Goal: Task Accomplishment & Management: Manage account settings

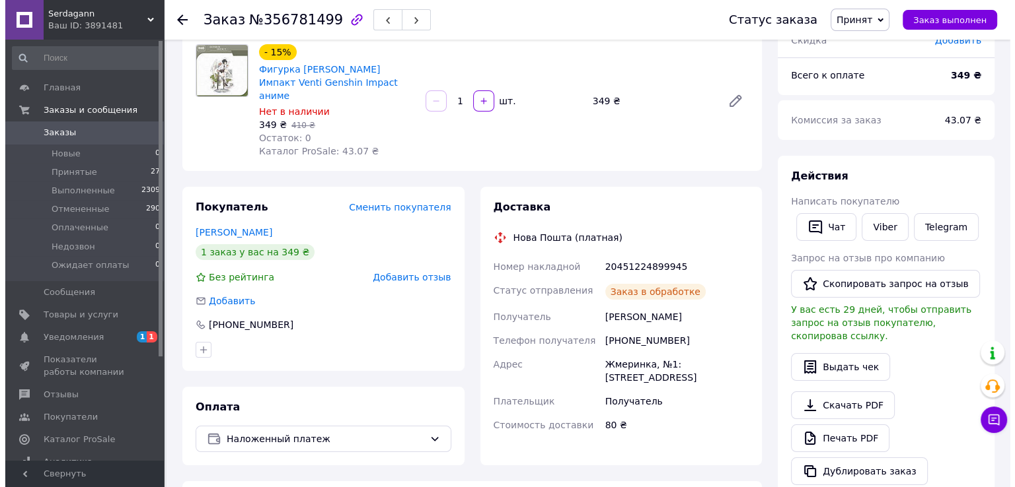
scroll to position [116, 0]
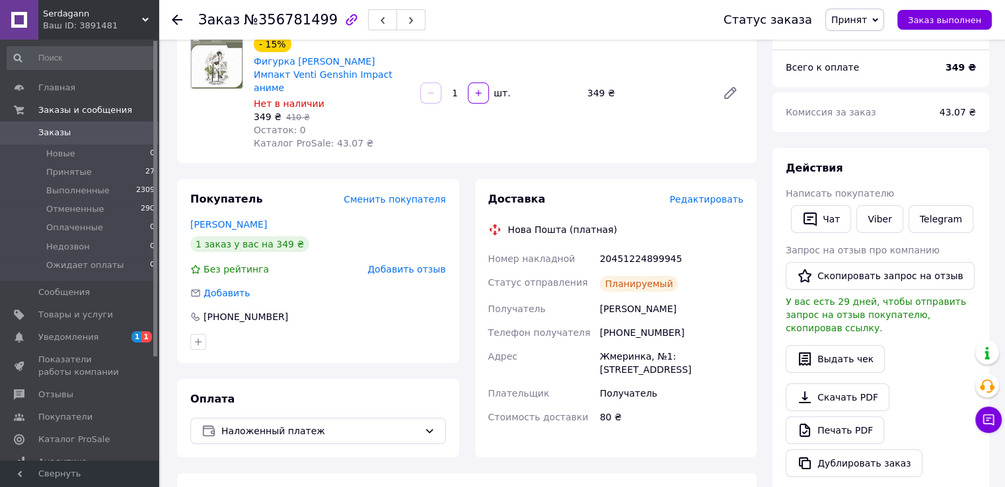
click at [716, 194] on span "Редактировать" at bounding box center [706, 199] width 74 height 11
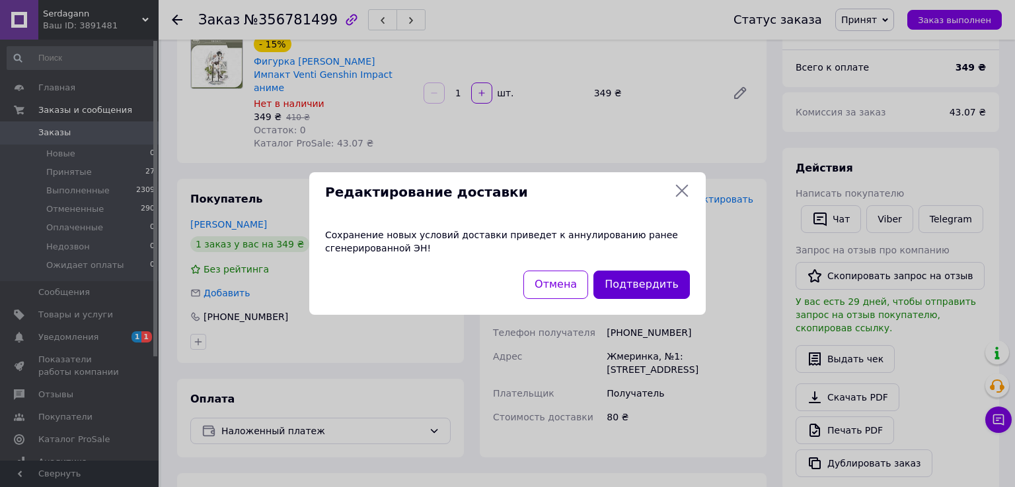
click at [642, 282] on button "Подтвердить" at bounding box center [641, 285] width 96 height 28
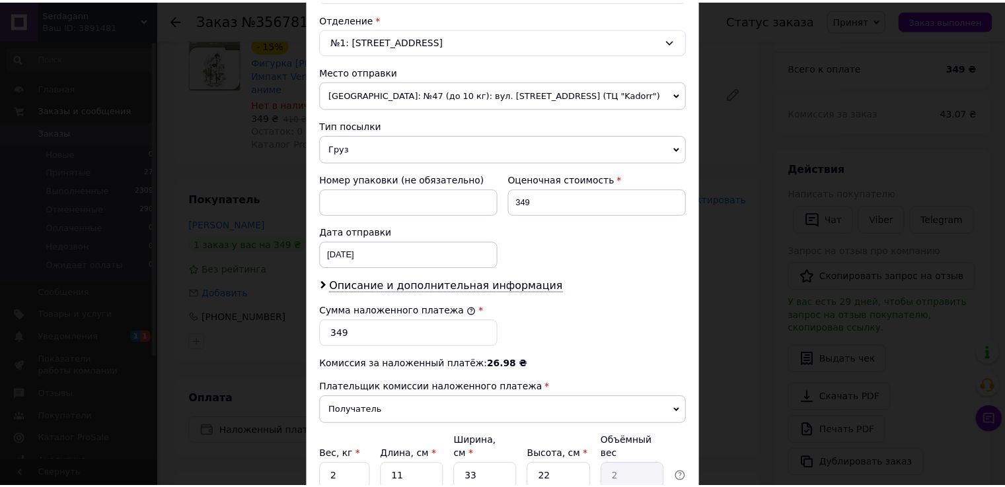
scroll to position [517, 0]
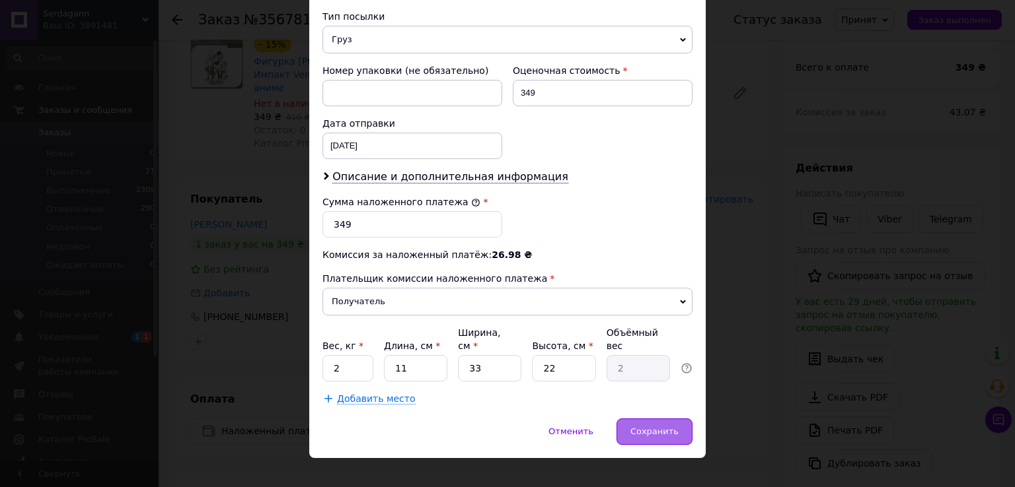
click at [645, 427] on span "Сохранить" at bounding box center [654, 432] width 48 height 10
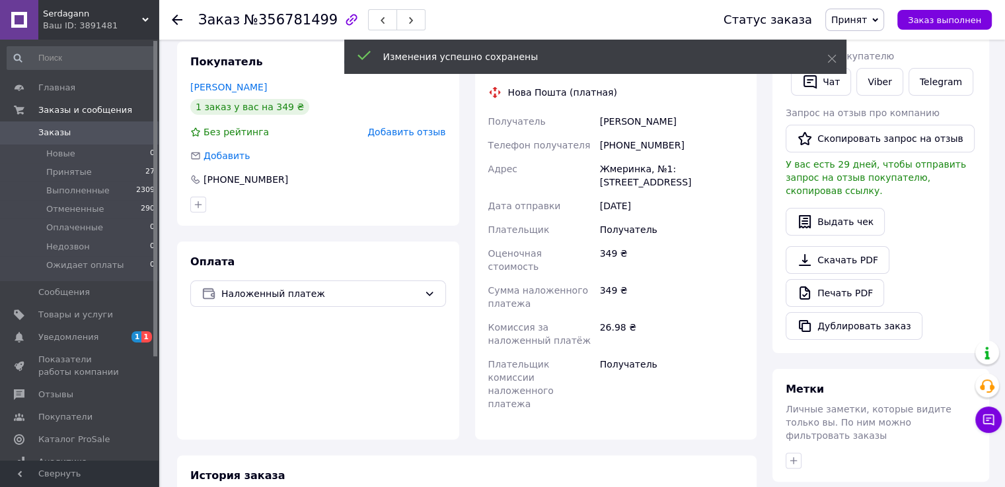
scroll to position [182, 0]
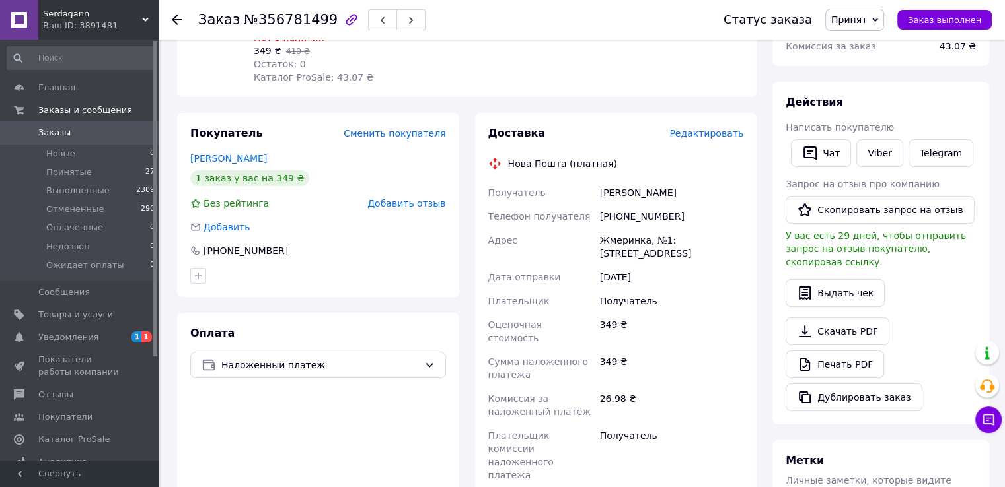
click at [177, 15] on use at bounding box center [177, 20] width 11 height 11
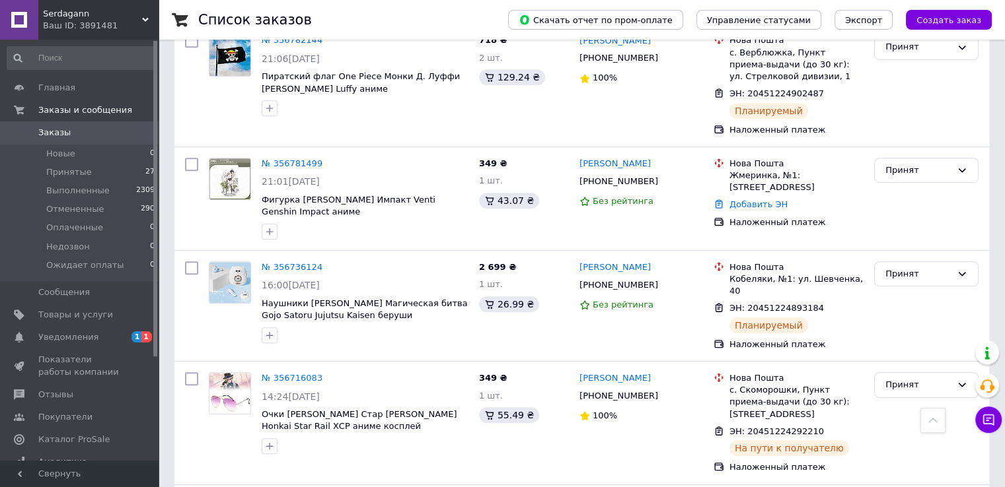
scroll to position [727, 0]
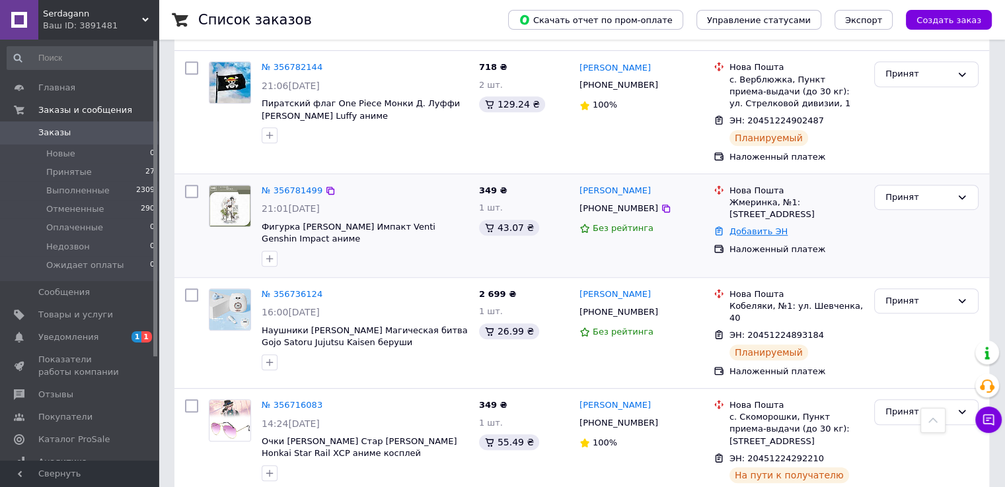
click at [759, 227] on link "Добавить ЭН" at bounding box center [758, 232] width 58 height 10
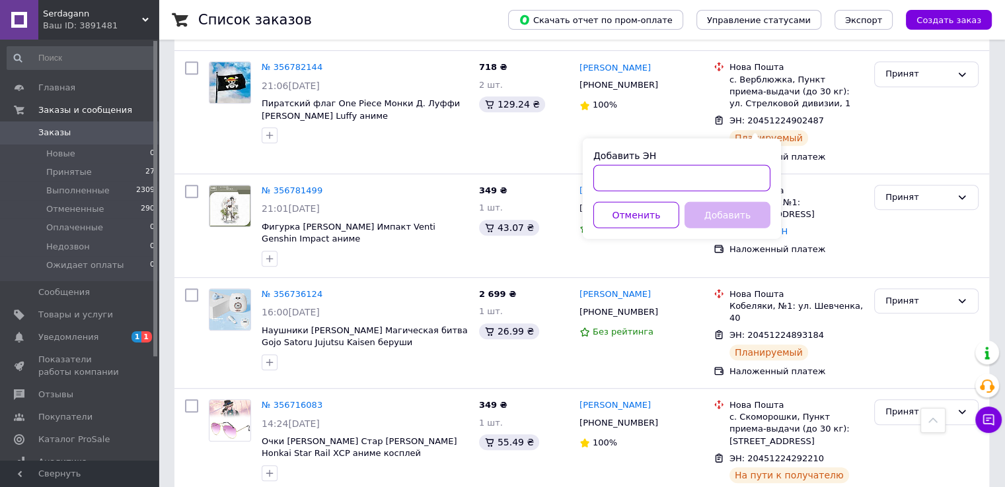
click at [675, 176] on input "Добавить ЭН" at bounding box center [681, 178] width 177 height 26
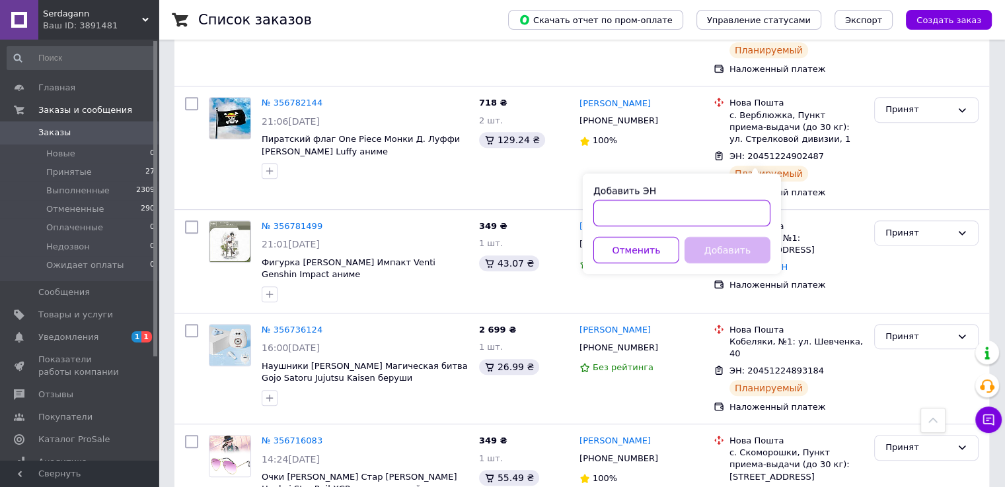
scroll to position [661, 0]
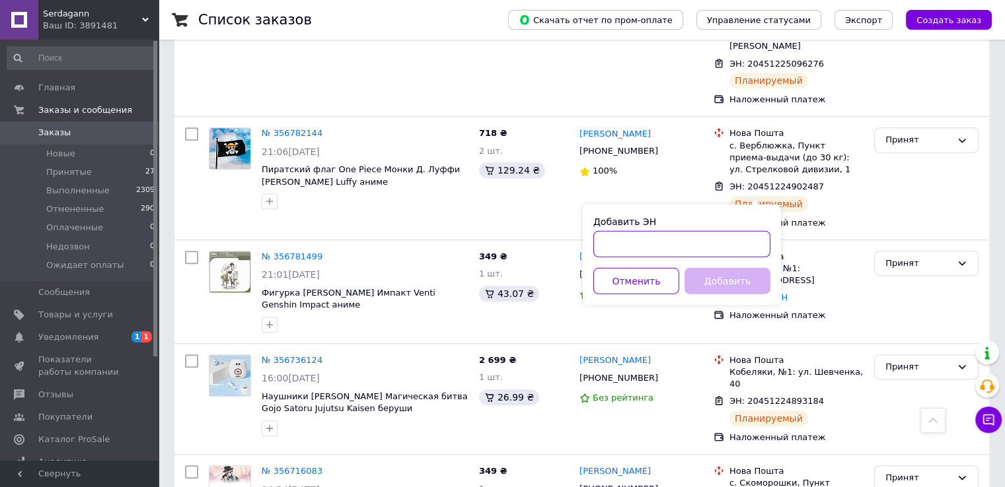
drag, startPoint x: 675, startPoint y: 176, endPoint x: 624, endPoint y: 239, distance: 81.2
paste input "20451224899945"
type input "20451224899945"
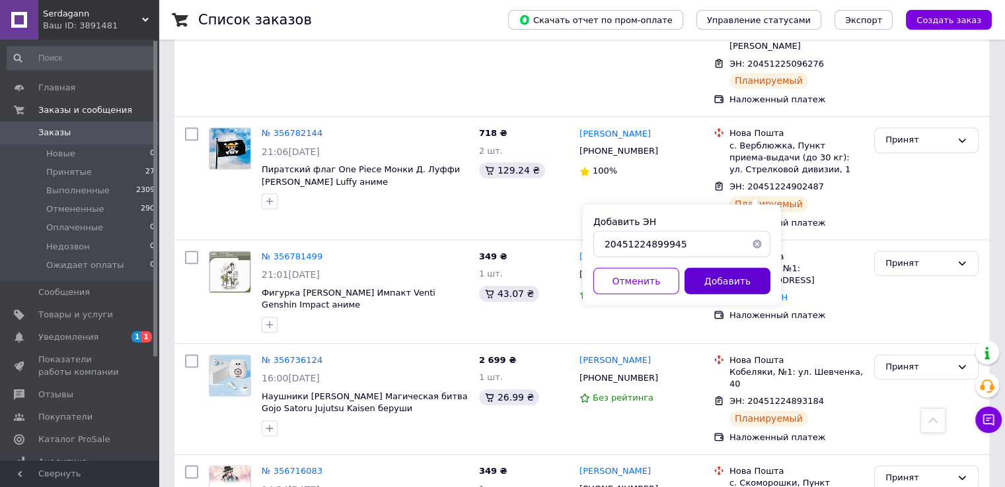
click at [717, 281] on button "Добавить" at bounding box center [727, 281] width 86 height 26
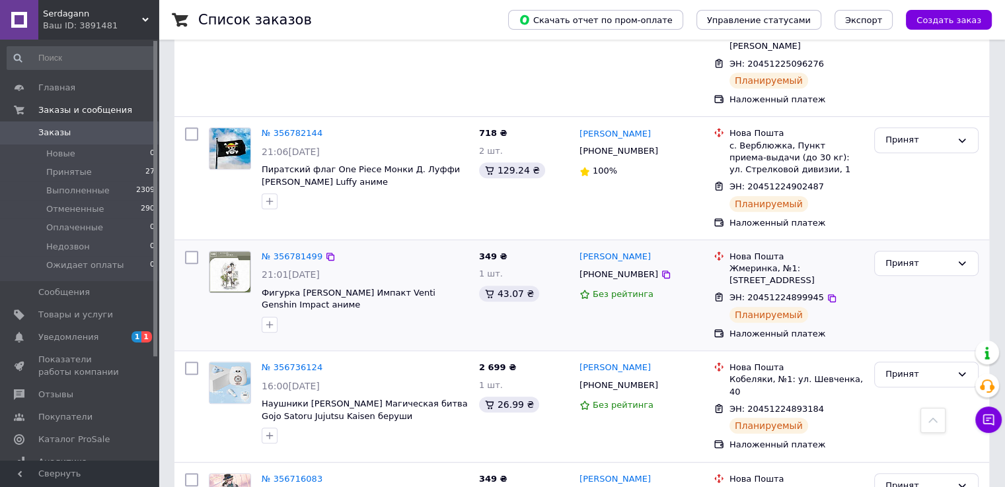
click at [268, 246] on div "№ 356781499 21:01[DATE] Фигурка Венти Геншин Импакт Venti Genshin Impact аниме" at bounding box center [364, 292] width 217 height 92
click at [277, 252] on link "№ 356781499" at bounding box center [292, 257] width 61 height 10
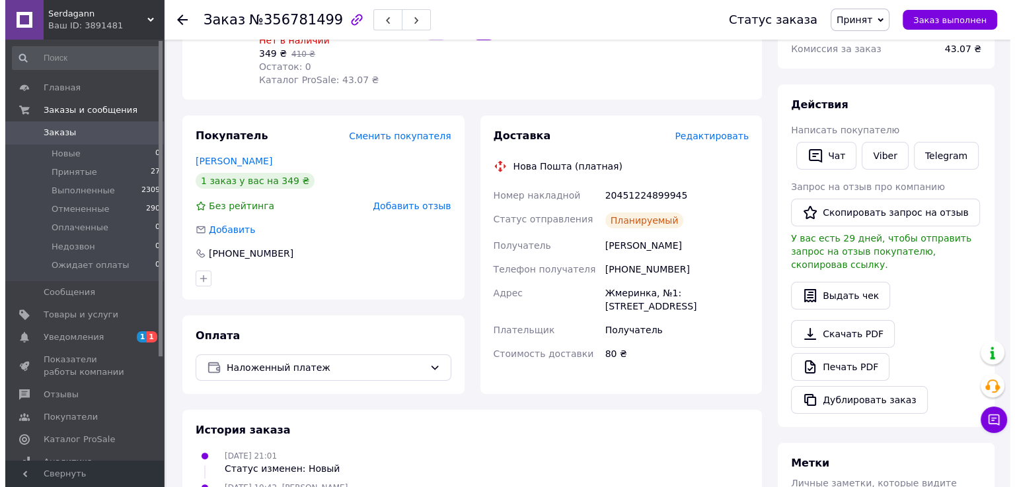
scroll to position [178, 0]
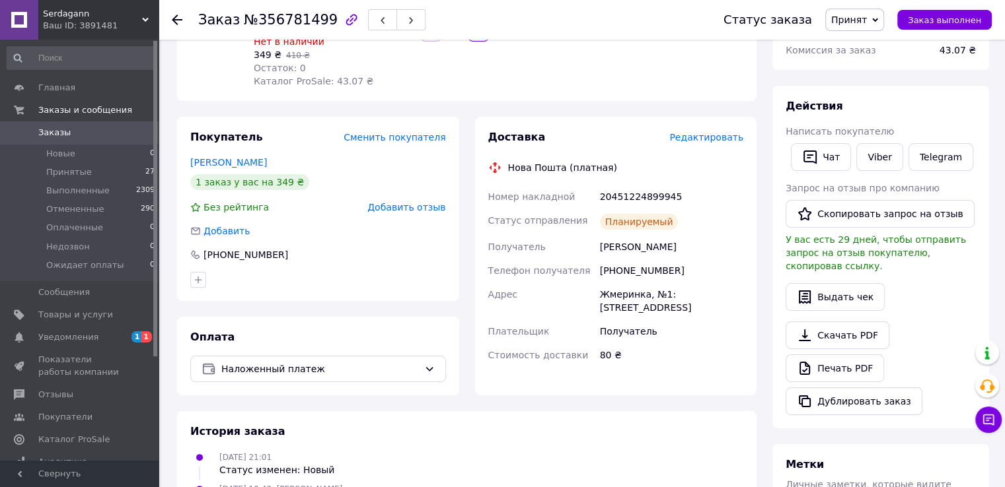
click at [727, 132] on span "Редактировать" at bounding box center [706, 137] width 74 height 11
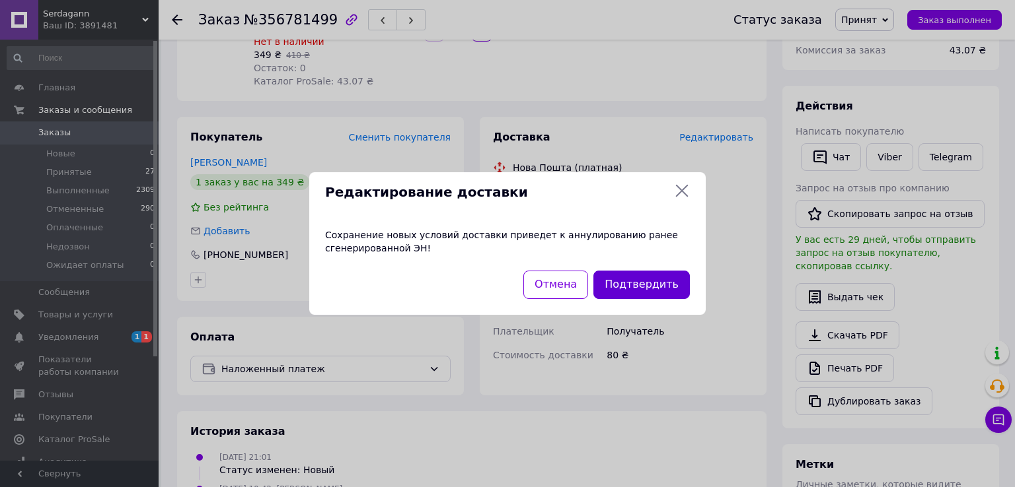
click at [653, 279] on button "Подтвердить" at bounding box center [641, 285] width 96 height 28
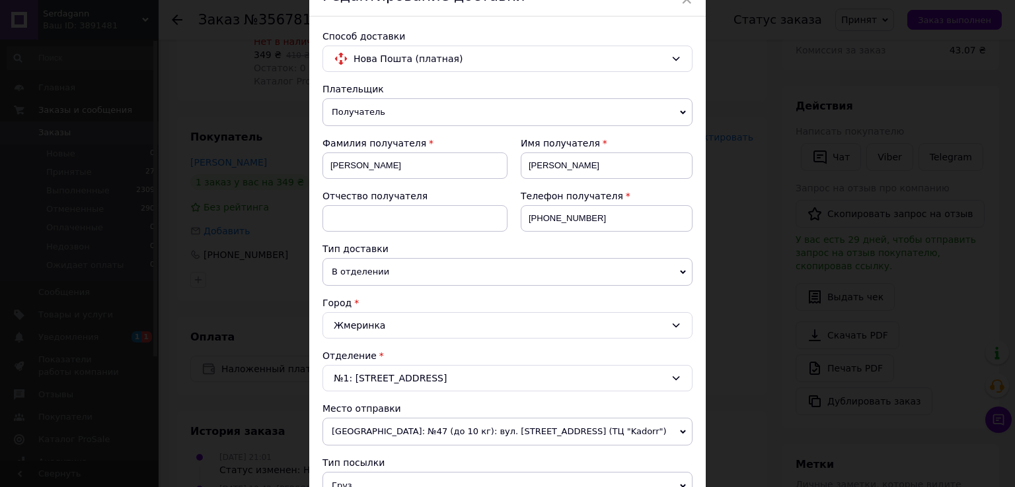
scroll to position [132, 0]
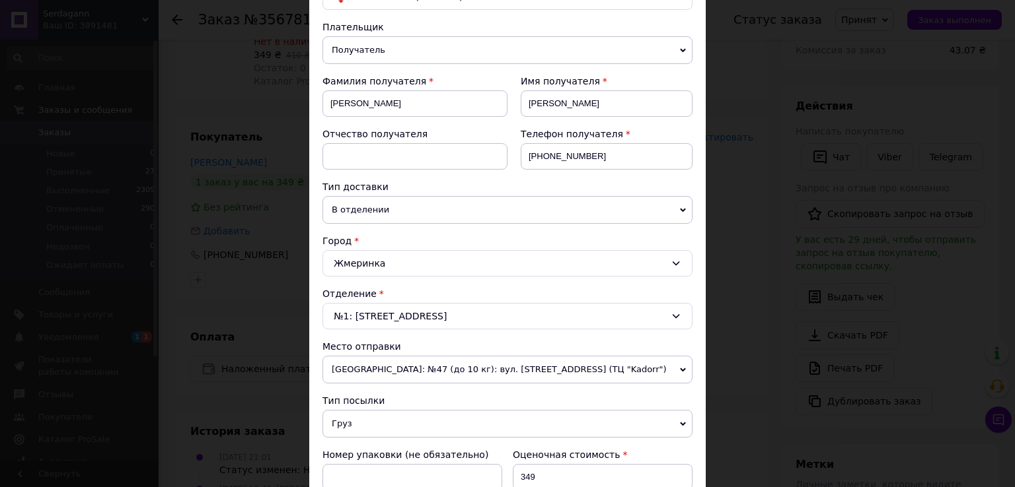
click at [423, 275] on div "Плательщик Получатель Отправитель Фамилия получателя [PERSON_NAME] Имя получате…" at bounding box center [507, 405] width 370 height 770
click at [425, 262] on div "Жмеринка" at bounding box center [507, 263] width 370 height 26
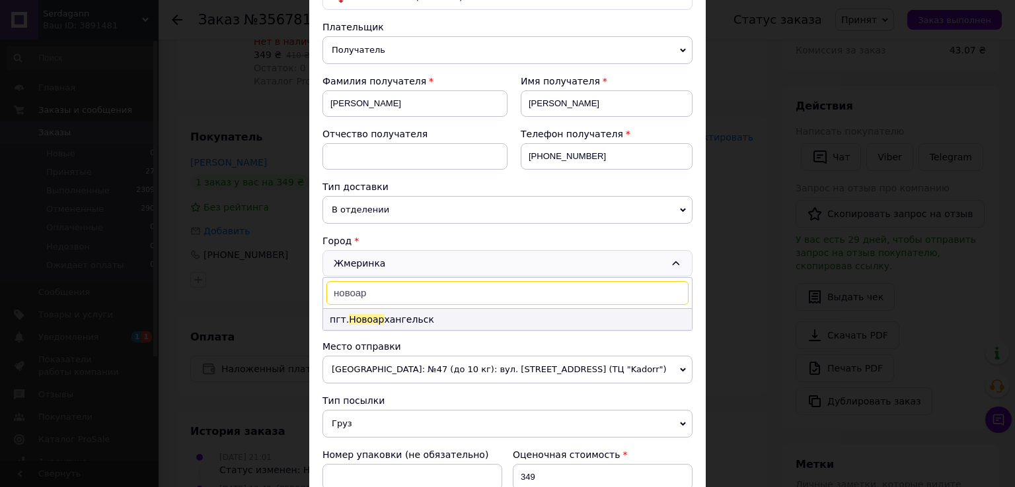
type input "новоар"
click at [410, 316] on li "пгт. [GEOGRAPHIC_DATA]" at bounding box center [507, 319] width 369 height 21
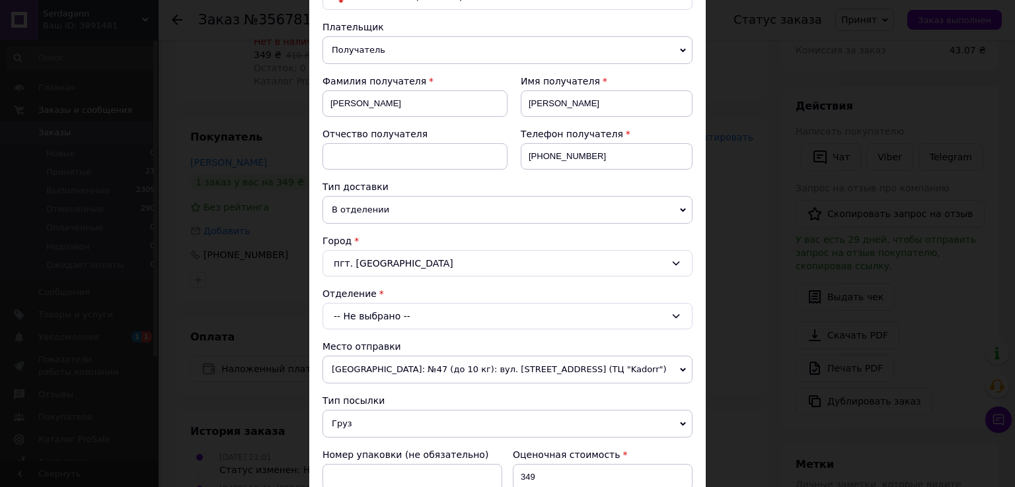
click at [410, 316] on div "-- Не выбрано --" at bounding box center [507, 316] width 370 height 26
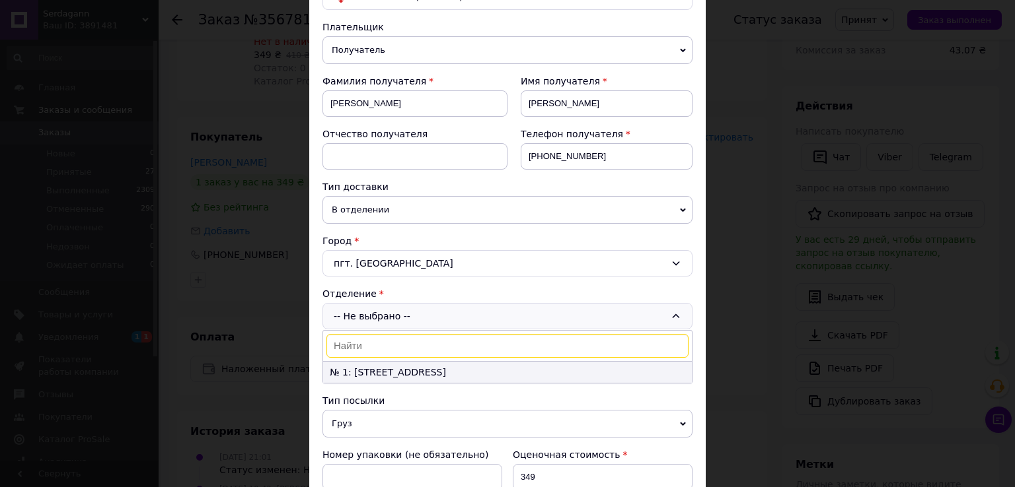
click at [398, 365] on li "№ 1: [STREET_ADDRESS]" at bounding box center [507, 372] width 369 height 21
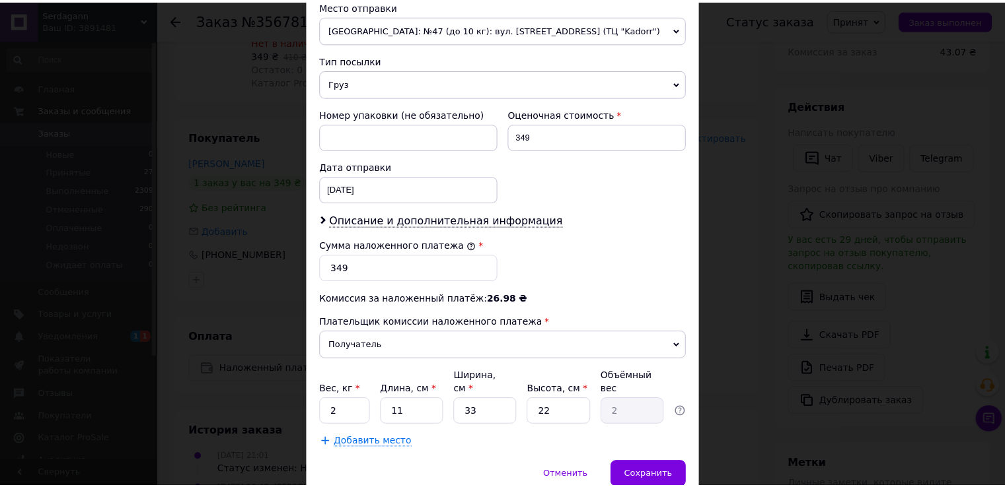
scroll to position [517, 0]
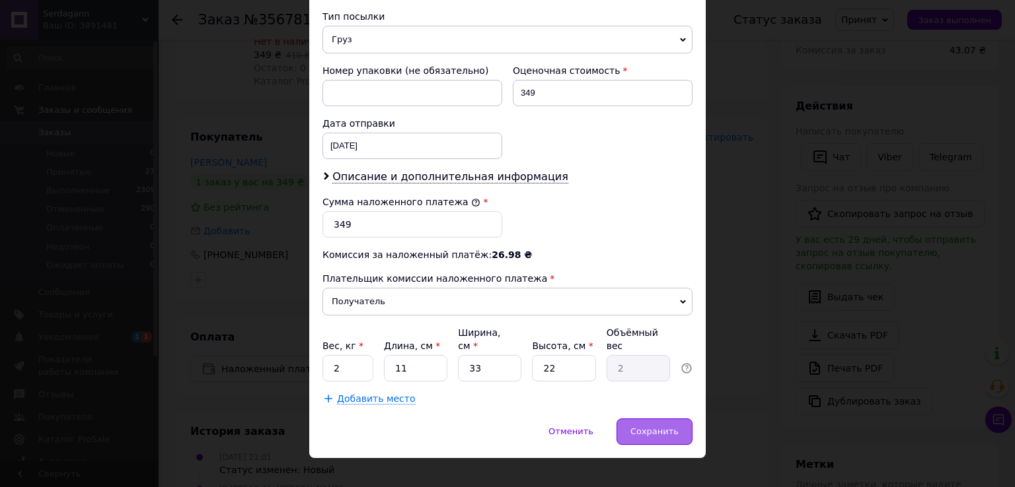
click at [657, 427] on span "Сохранить" at bounding box center [654, 432] width 48 height 10
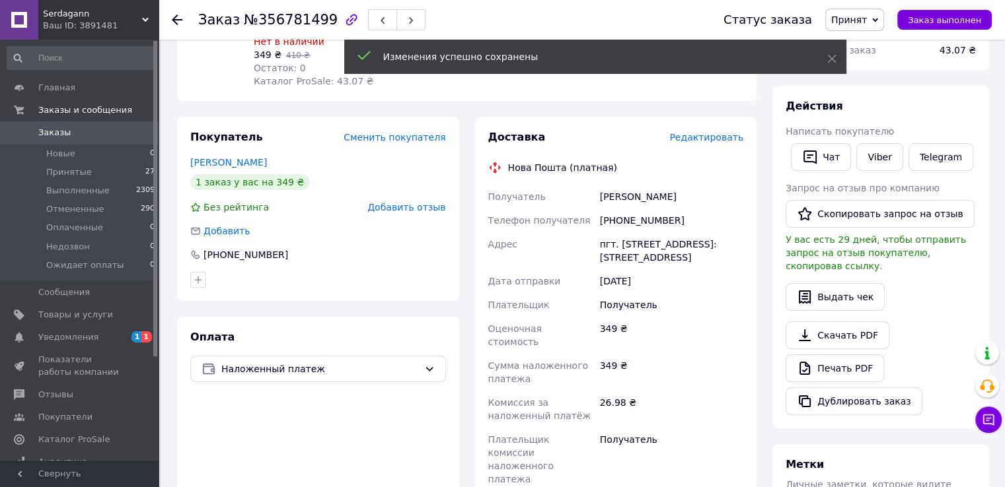
click at [180, 16] on icon at bounding box center [177, 20] width 11 height 11
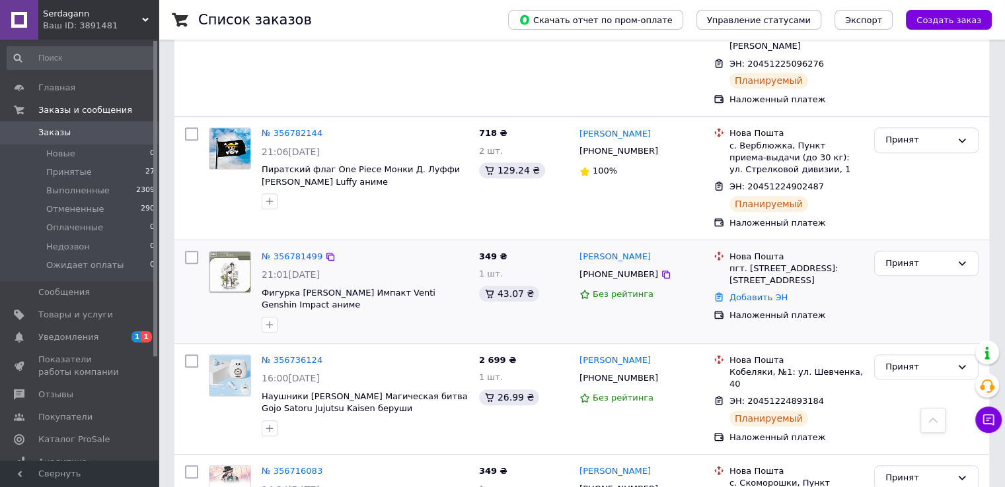
scroll to position [661, 0]
click at [758, 293] on link "Добавить ЭН" at bounding box center [758, 298] width 58 height 10
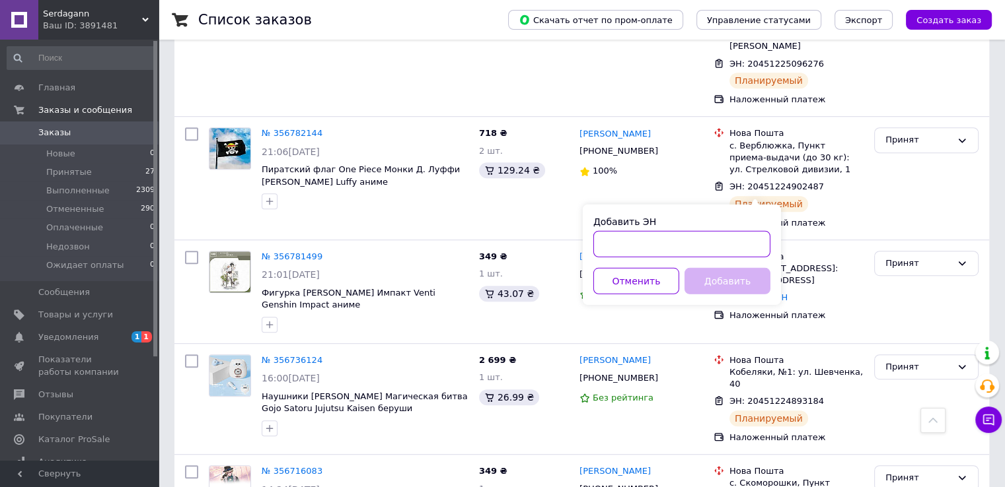
click at [684, 244] on input "Добавить ЭН" at bounding box center [681, 244] width 177 height 26
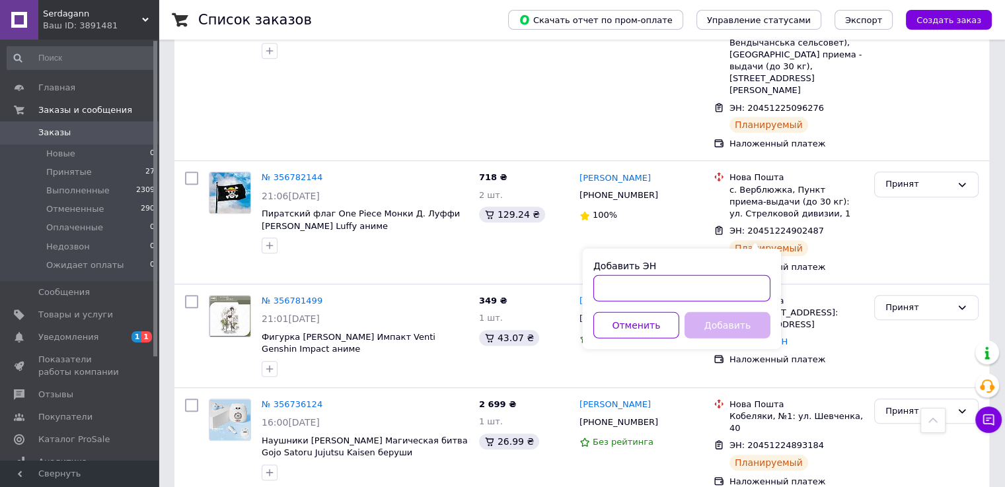
scroll to position [594, 0]
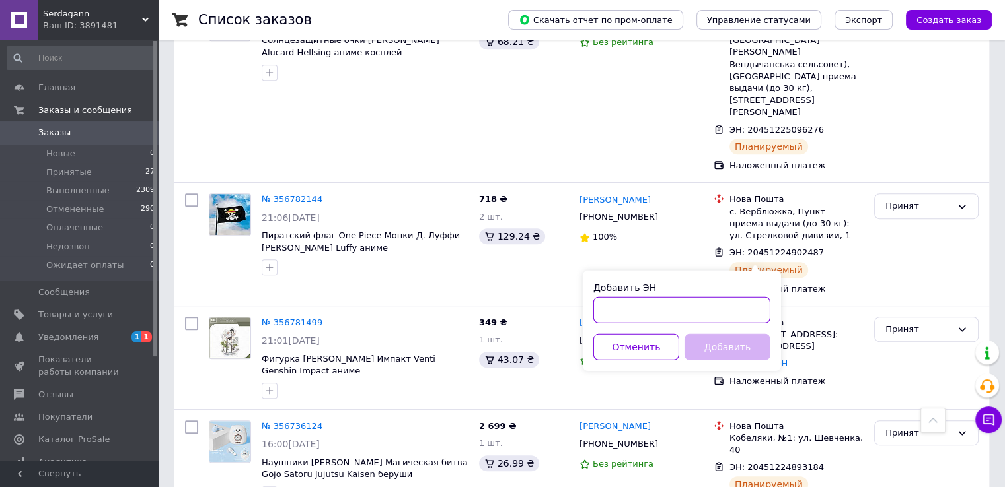
drag, startPoint x: 684, startPoint y: 244, endPoint x: 626, endPoint y: 310, distance: 88.9
paste input "20451224899945"
type input "20451224899945"
click at [719, 339] on button "Добавить" at bounding box center [727, 347] width 86 height 26
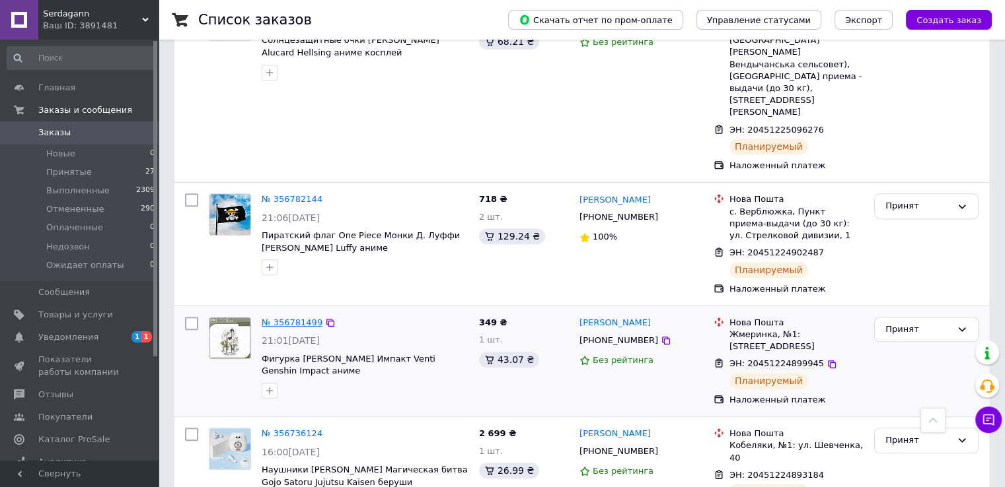
click at [276, 318] on link "№ 356781499" at bounding box center [292, 323] width 61 height 10
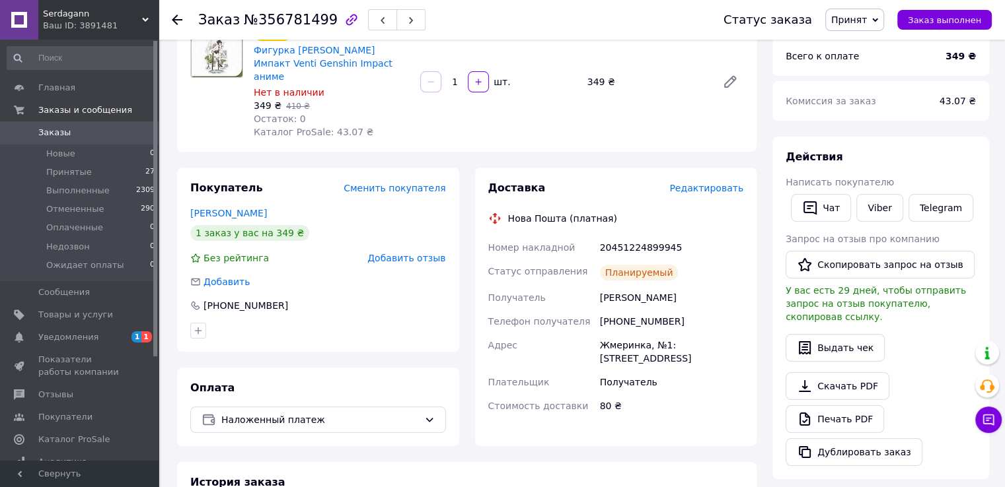
scroll to position [552, 0]
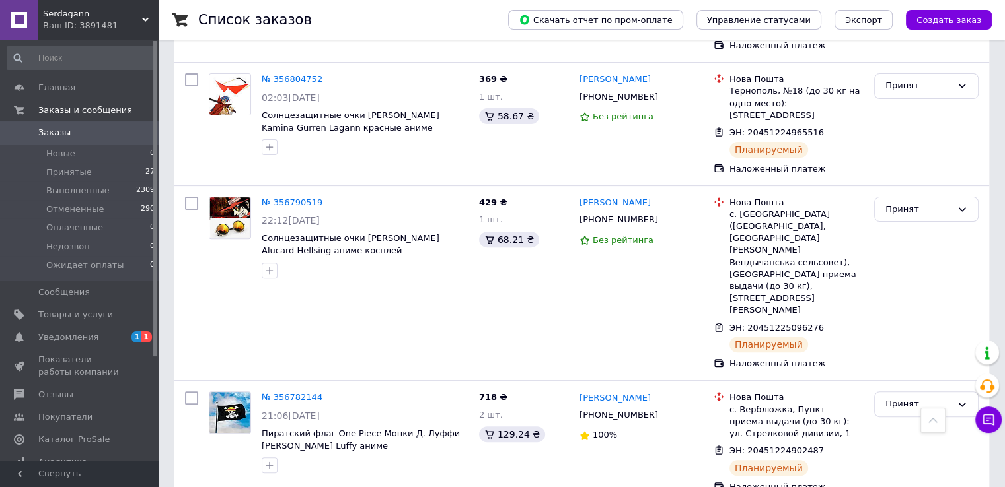
scroll to position [497, 0]
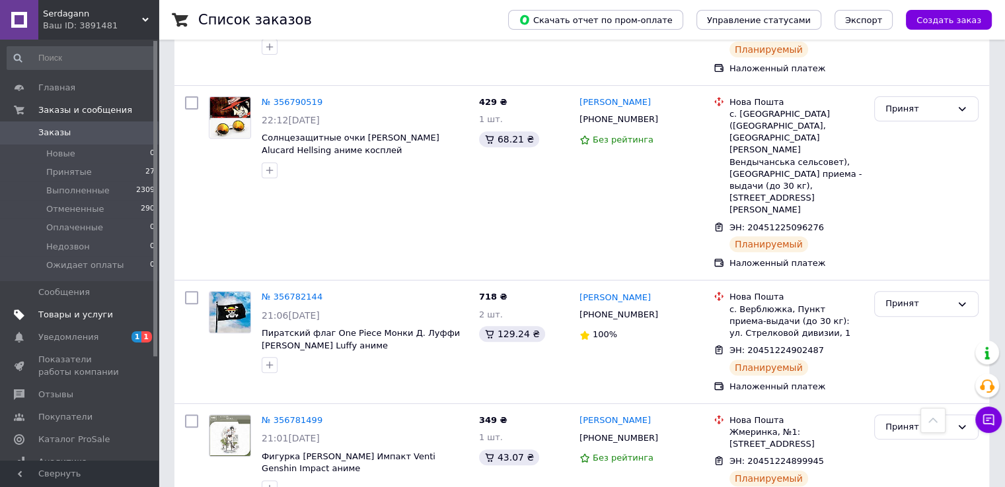
click at [79, 311] on span "Товары и услуги" at bounding box center [75, 315] width 75 height 12
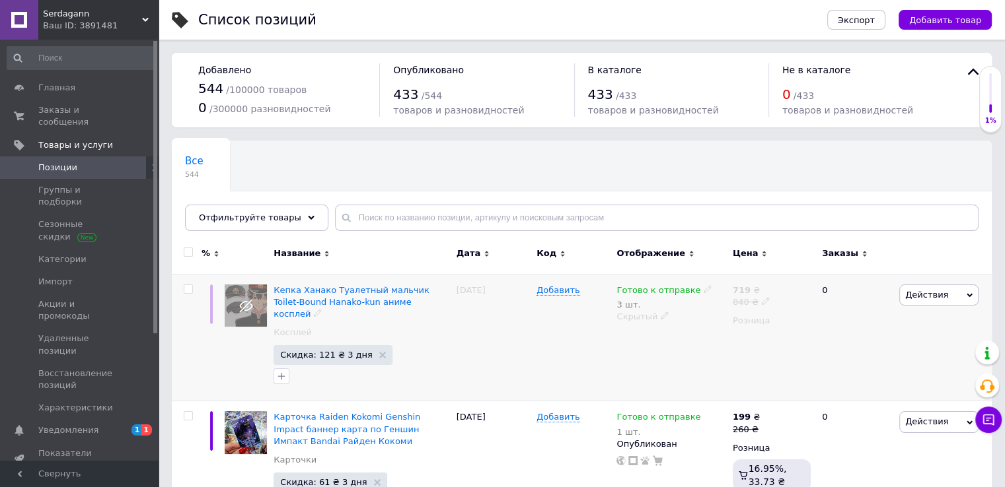
click at [661, 317] on icon at bounding box center [665, 316] width 8 height 8
click at [661, 336] on li "Опубликован" at bounding box center [668, 342] width 114 height 18
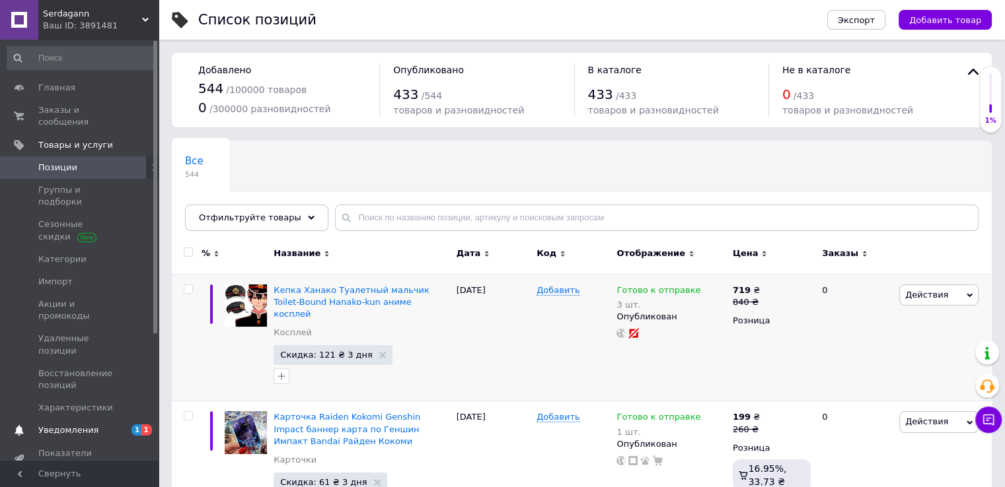
click at [61, 425] on span "Уведомления" at bounding box center [68, 431] width 60 height 12
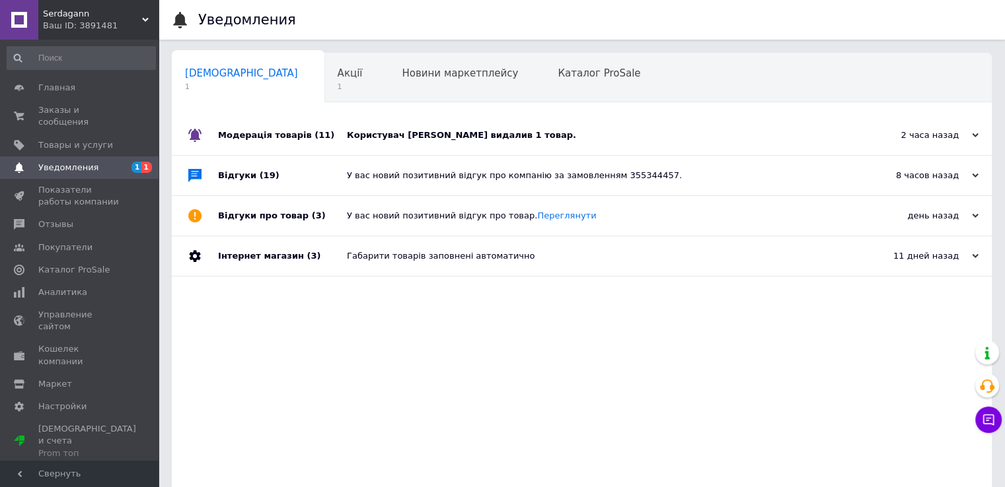
click at [399, 131] on div "Користувач [PERSON_NAME] видалив 1 товар." at bounding box center [596, 135] width 499 height 12
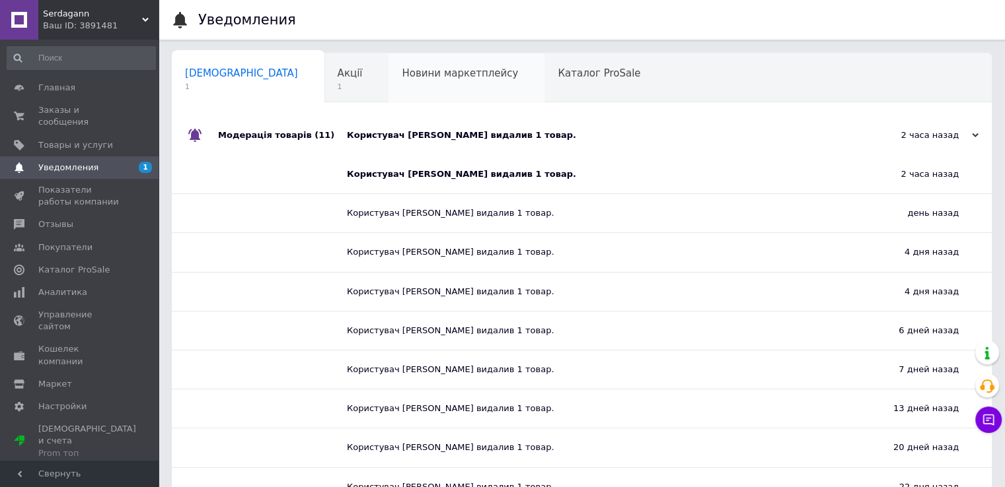
click at [402, 73] on span "Новини маркетплейсу" at bounding box center [460, 73] width 116 height 12
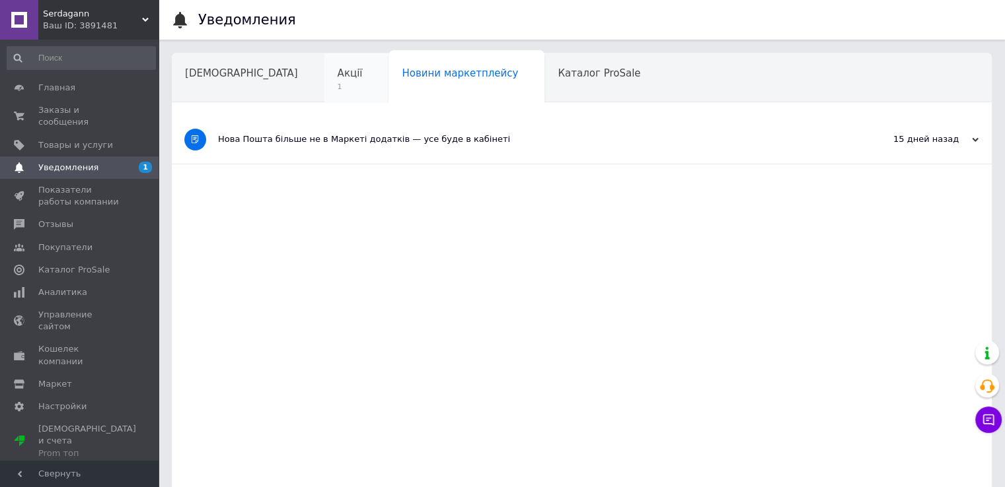
click at [338, 77] on span "Акції" at bounding box center [350, 73] width 25 height 12
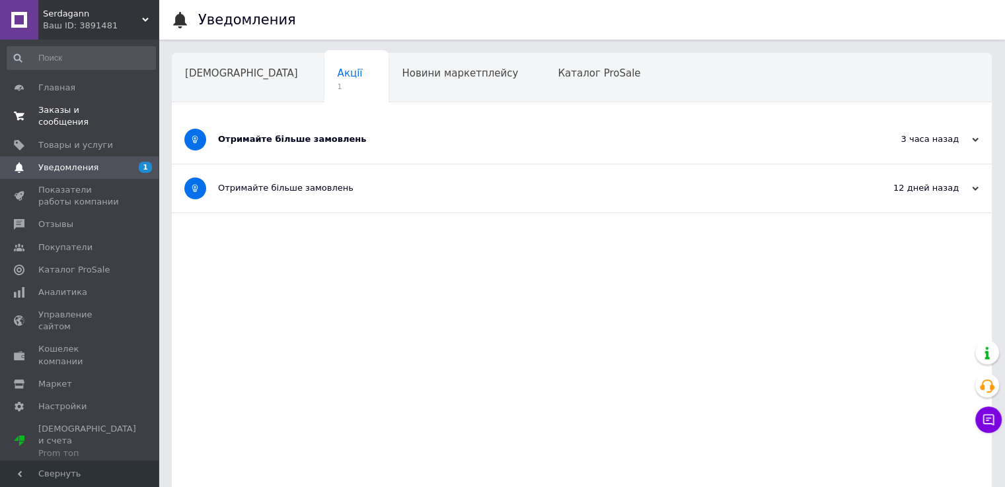
click at [104, 104] on span "Заказы и сообщения" at bounding box center [80, 116] width 84 height 24
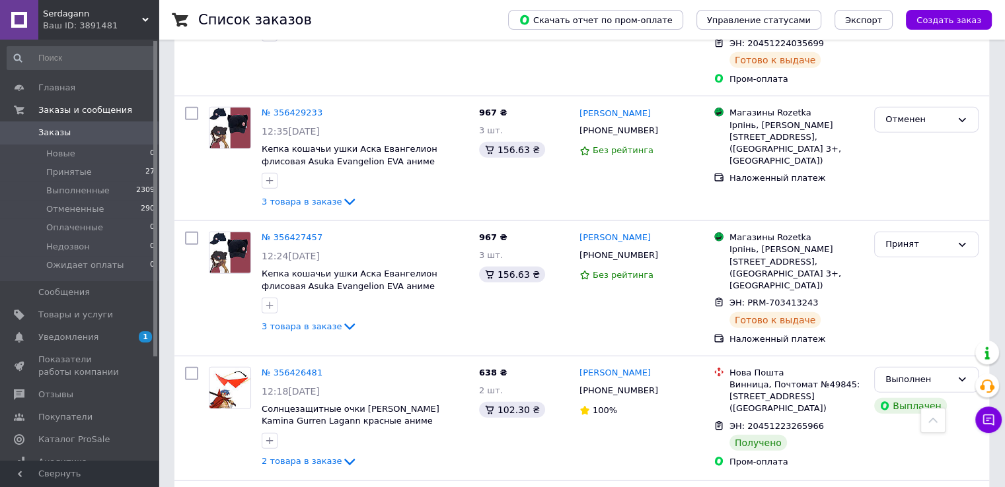
scroll to position [3237, 0]
